Goal: Task Accomplishment & Management: Use online tool/utility

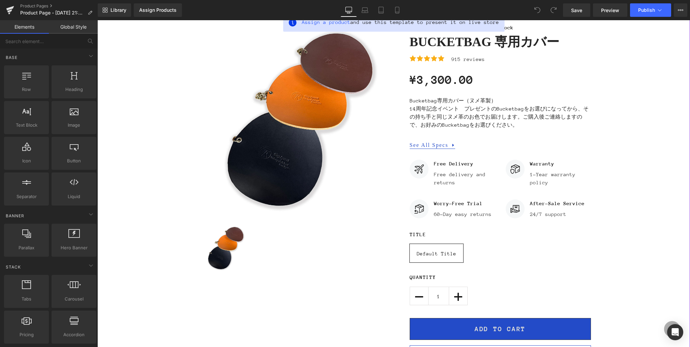
scroll to position [73, 0]
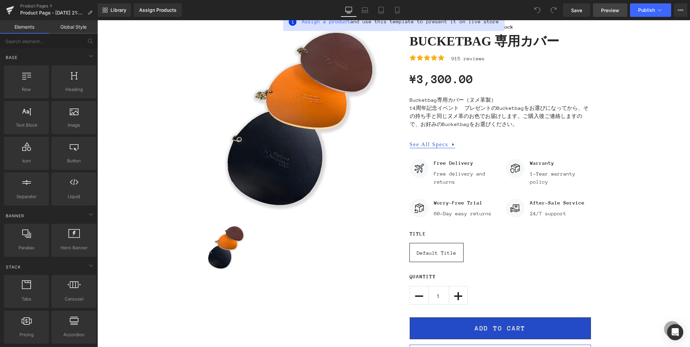
click at [608, 12] on span "Preview" at bounding box center [610, 10] width 18 height 7
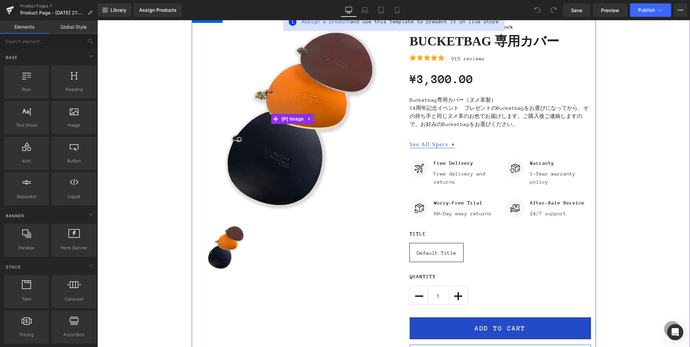
click at [275, 164] on img at bounding box center [293, 119] width 192 height 192
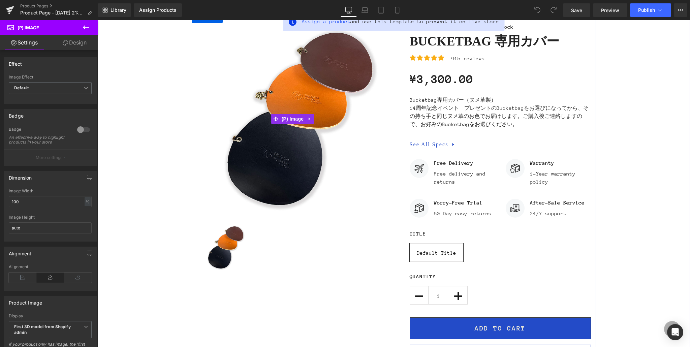
click at [268, 166] on img at bounding box center [293, 119] width 192 height 192
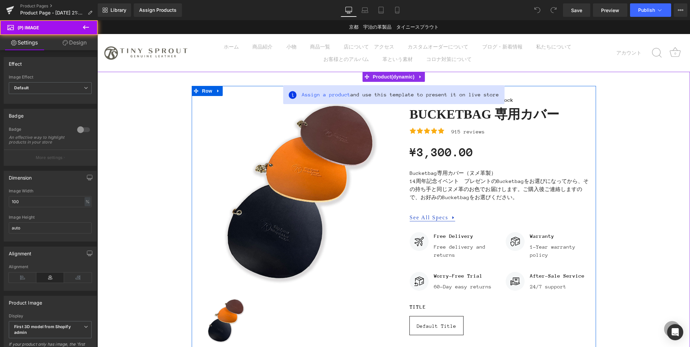
click at [304, 158] on img at bounding box center [293, 192] width 192 height 192
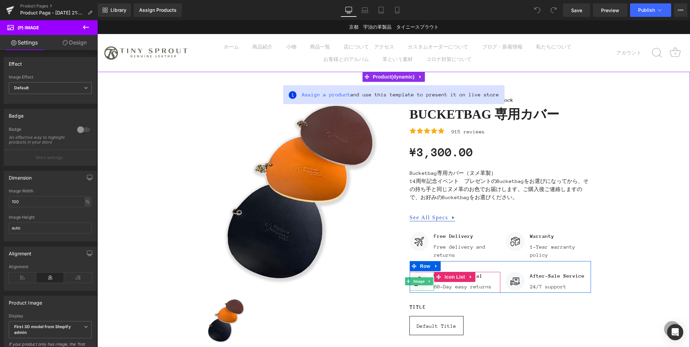
scroll to position [5, 0]
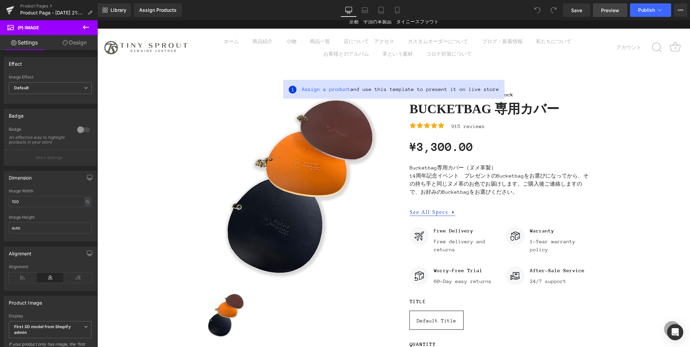
click at [599, 9] on link "Preview" at bounding box center [610, 9] width 34 height 13
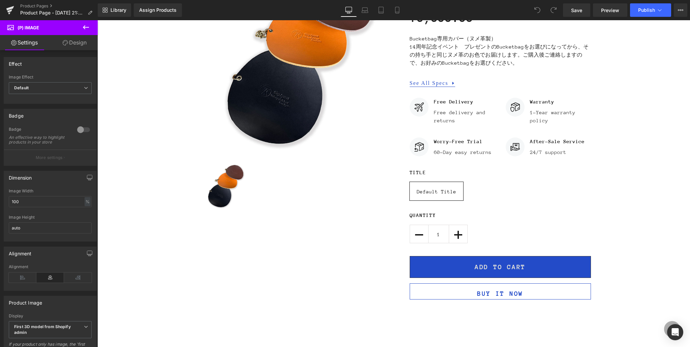
scroll to position [0, 0]
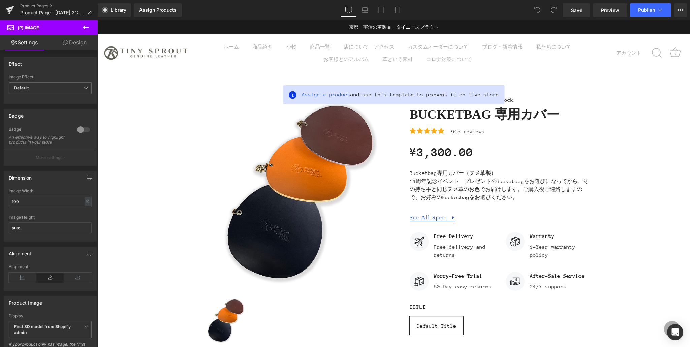
click at [80, 27] on button at bounding box center [86, 27] width 24 height 15
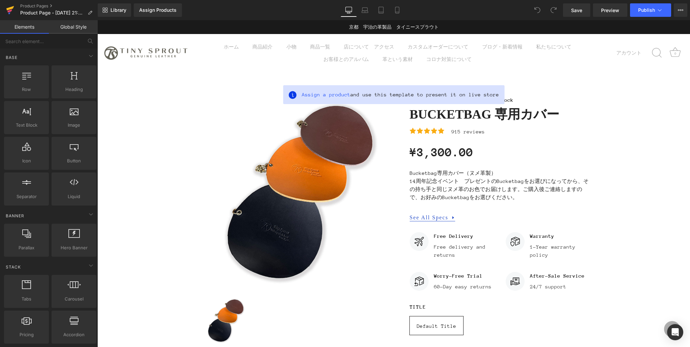
click at [12, 6] on icon at bounding box center [10, 10] width 8 height 17
